Goal: Transaction & Acquisition: Subscribe to service/newsletter

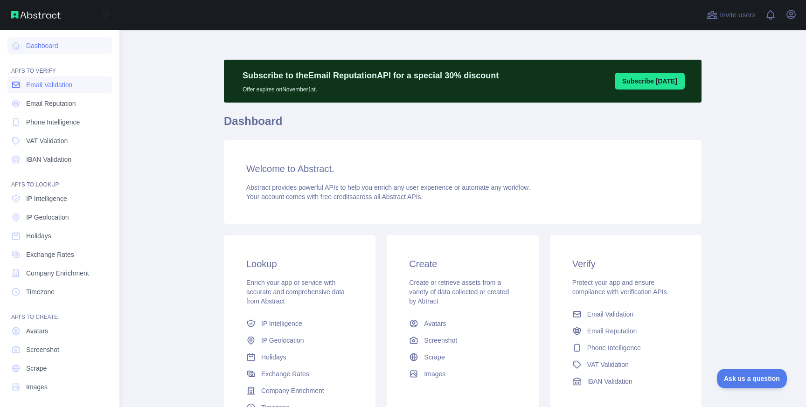
click at [48, 92] on link "Email Validation" at bounding box center [59, 85] width 105 height 17
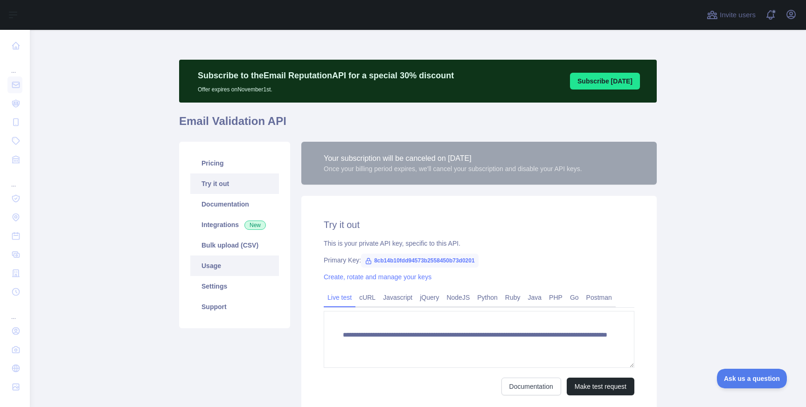
click at [229, 264] on link "Usage" at bounding box center [234, 266] width 89 height 21
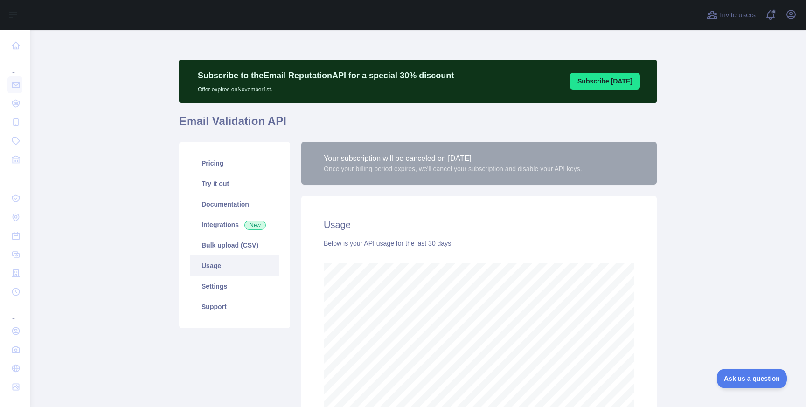
scroll to position [378, 777]
click at [245, 168] on link "Pricing" at bounding box center [234, 163] width 89 height 21
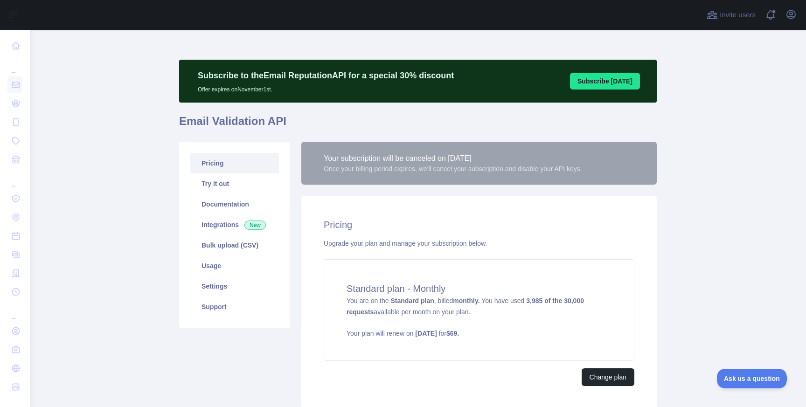
scroll to position [70, 0]
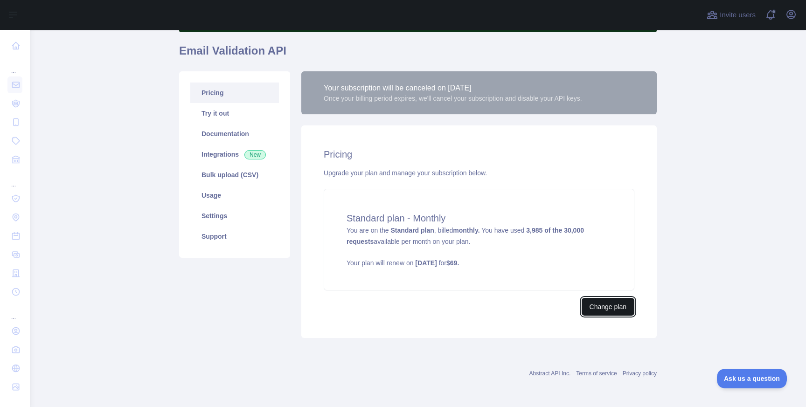
click at [609, 311] on button "Change plan" at bounding box center [608, 307] width 53 height 18
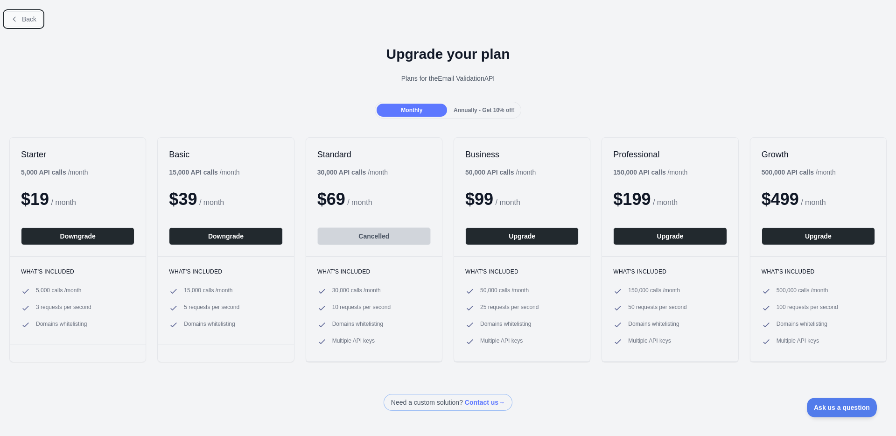
click at [16, 19] on icon at bounding box center [14, 18] width 7 height 7
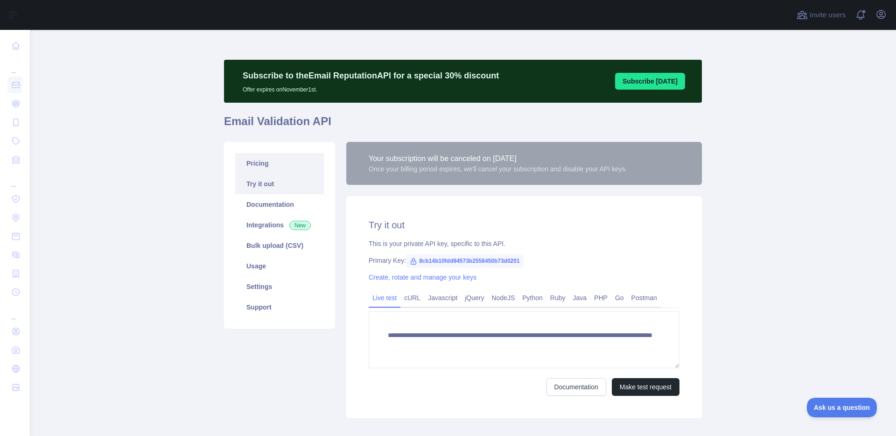
click at [282, 166] on link "Pricing" at bounding box center [279, 163] width 89 height 21
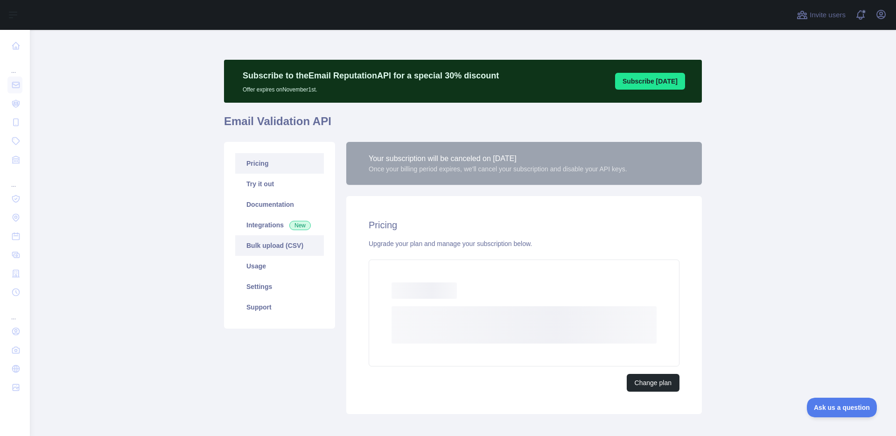
click at [277, 244] on link "Bulk upload (CSV)" at bounding box center [279, 245] width 89 height 21
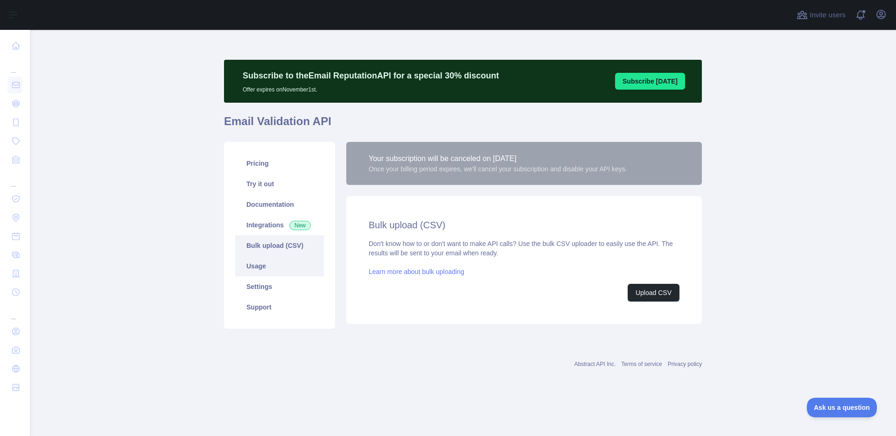
click at [274, 262] on link "Usage" at bounding box center [279, 266] width 89 height 21
